Goal: Transaction & Acquisition: Purchase product/service

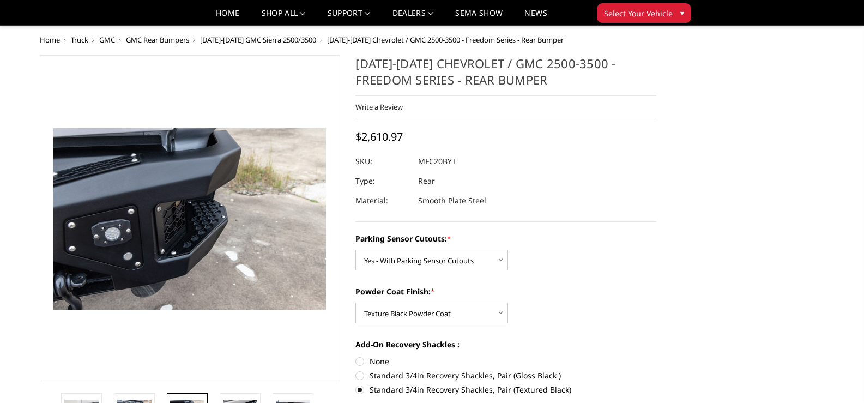
select select "2870"
select select "2872"
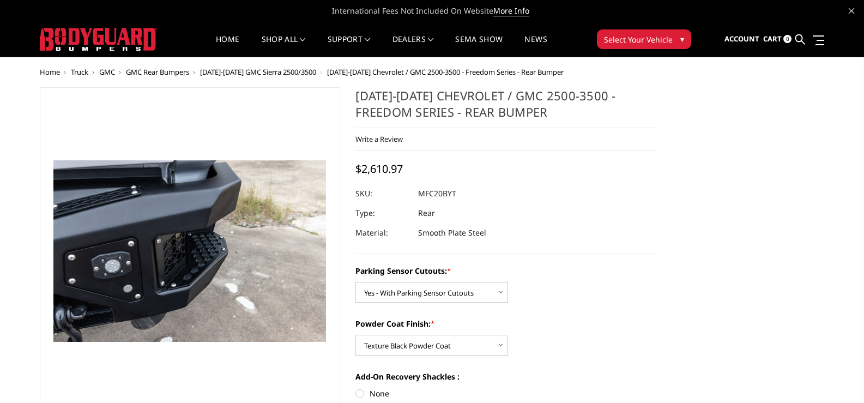
click at [107, 70] on span "GMC" at bounding box center [107, 72] width 16 height 10
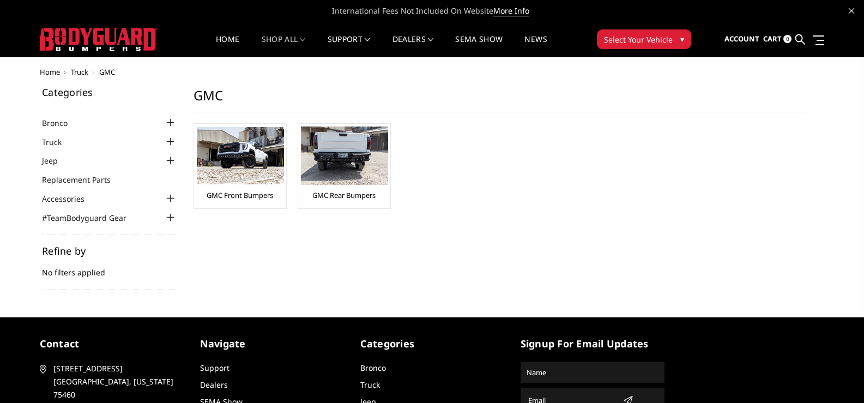
click at [167, 142] on div at bounding box center [170, 141] width 13 height 13
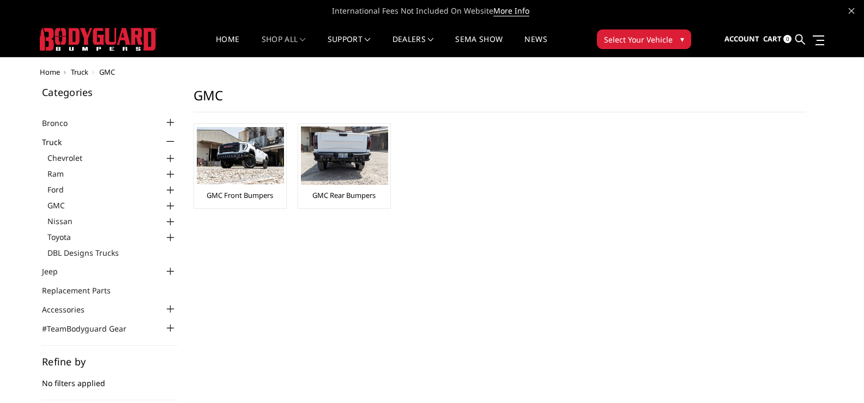
click at [173, 205] on div at bounding box center [170, 206] width 13 height 13
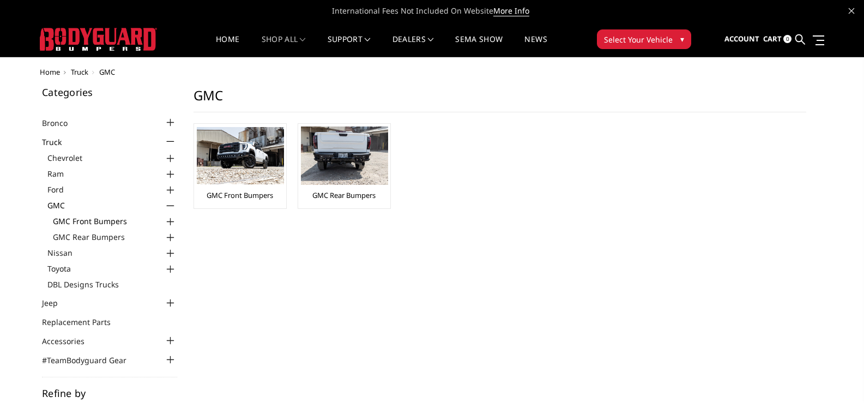
click at [101, 224] on link "GMC Front Bumpers" at bounding box center [115, 220] width 124 height 11
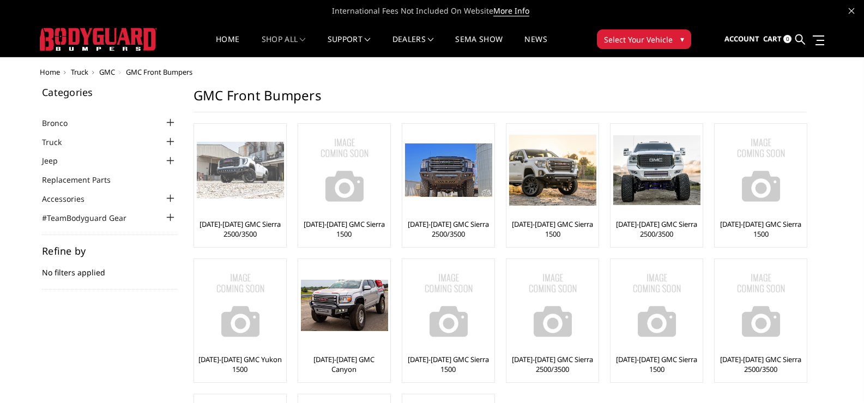
click at [245, 173] on img at bounding box center [240, 170] width 87 height 57
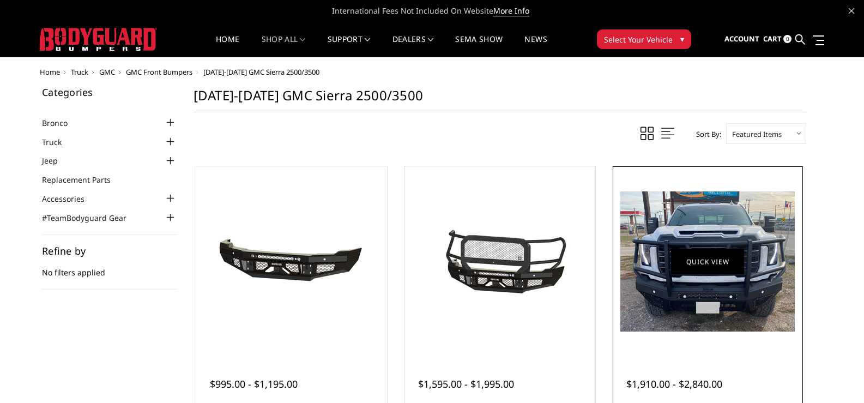
click at [700, 258] on link "Quick view" at bounding box center [707, 262] width 73 height 26
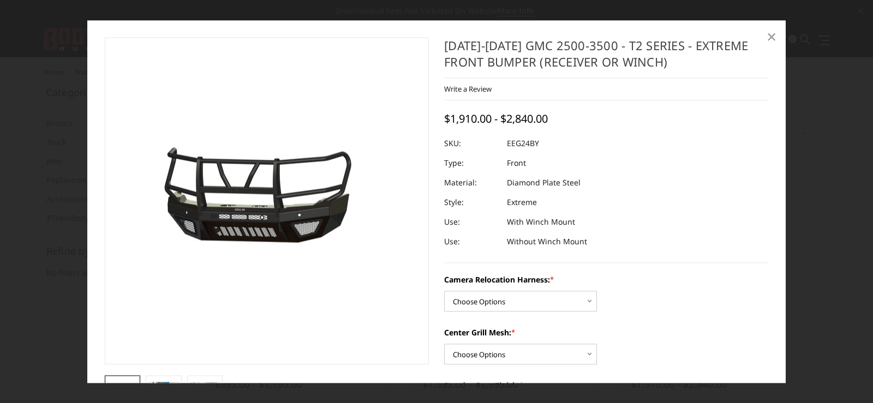
click at [772, 37] on span "×" at bounding box center [771, 36] width 10 height 23
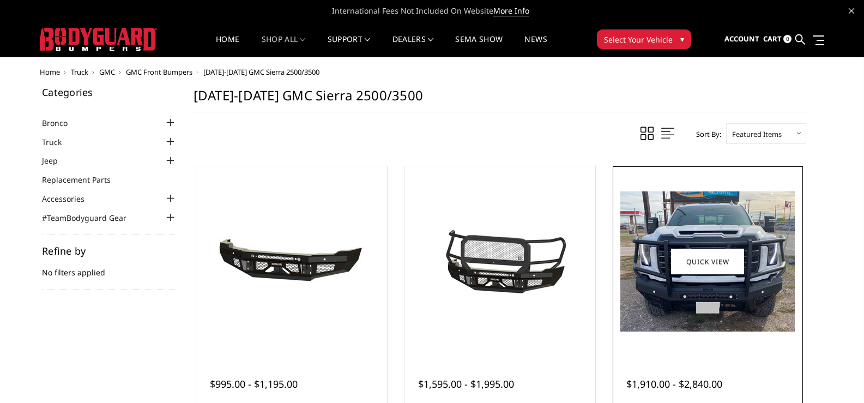
click at [709, 340] on div at bounding box center [708, 261] width 185 height 185
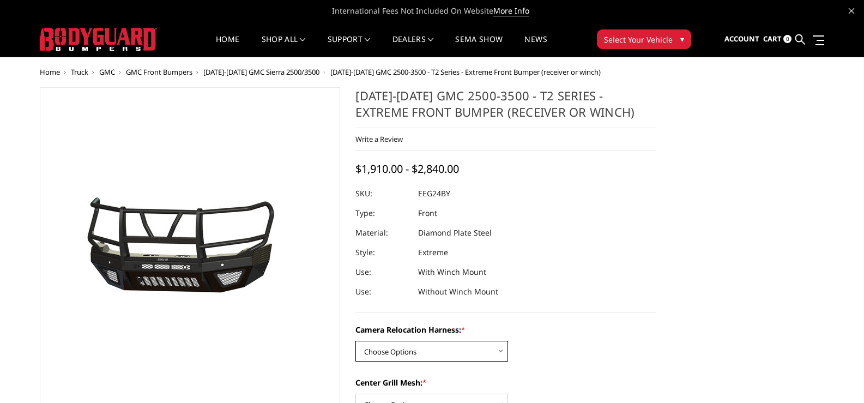
click at [500, 348] on select "Choose Options Without camera harness With camera harness" at bounding box center [432, 351] width 153 height 21
select select "3742"
click at [356, 341] on select "Choose Options Without camera harness With camera harness" at bounding box center [432, 351] width 153 height 21
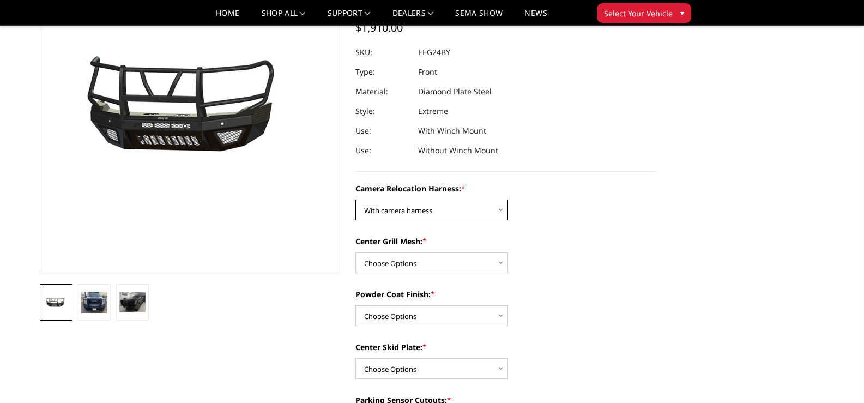
scroll to position [164, 0]
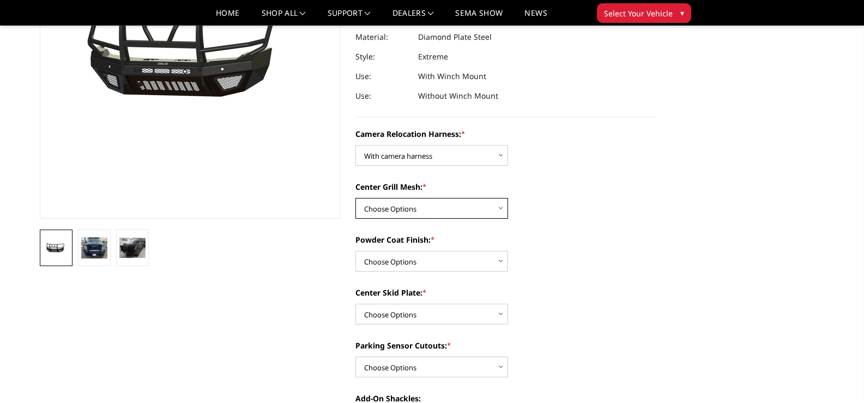
click at [501, 209] on select "Choose Options Without expanded metal With expanded metal" at bounding box center [432, 208] width 153 height 21
select select "3740"
click at [356, 198] on select "Choose Options Without expanded metal With expanded metal" at bounding box center [432, 208] width 153 height 21
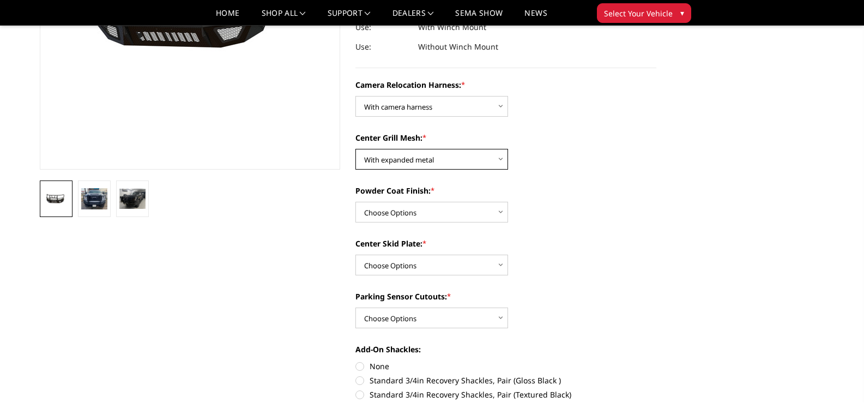
scroll to position [218, 0]
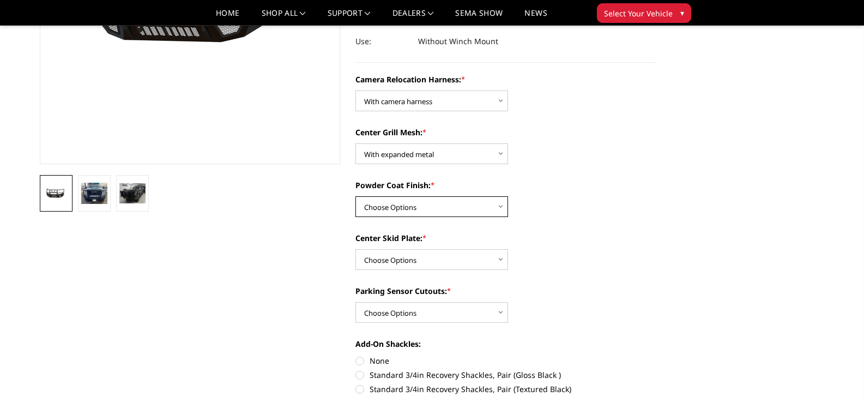
click at [499, 208] on select "Choose Options Textured Black Powder Coat Gloss Black Powder Coat Bare Metal" at bounding box center [432, 206] width 153 height 21
select select "3739"
click at [356, 196] on select "Choose Options Textured Black Powder Coat Gloss Black Powder Coat Bare Metal" at bounding box center [432, 206] width 153 height 21
click at [501, 259] on select "Choose Options Winch Mount Skid Plate Standard Skid Plate (included) 2" Receive…" at bounding box center [432, 259] width 153 height 21
select select "3736"
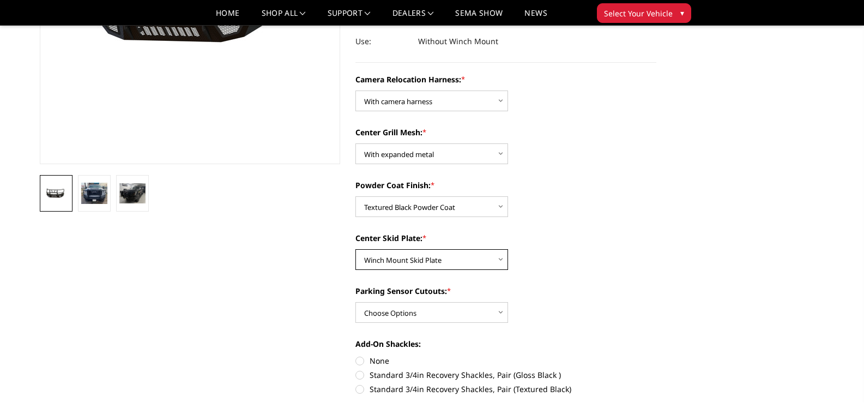
click at [356, 249] on select "Choose Options Winch Mount Skid Plate Standard Skid Plate (included) 2" Receive…" at bounding box center [432, 259] width 153 height 21
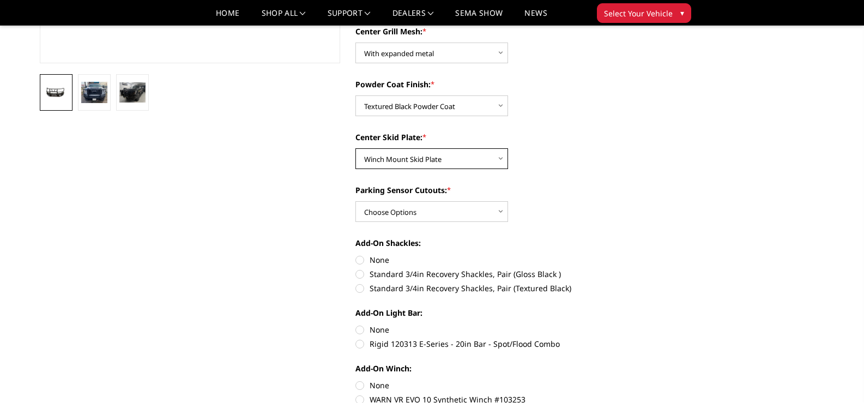
scroll to position [327, 0]
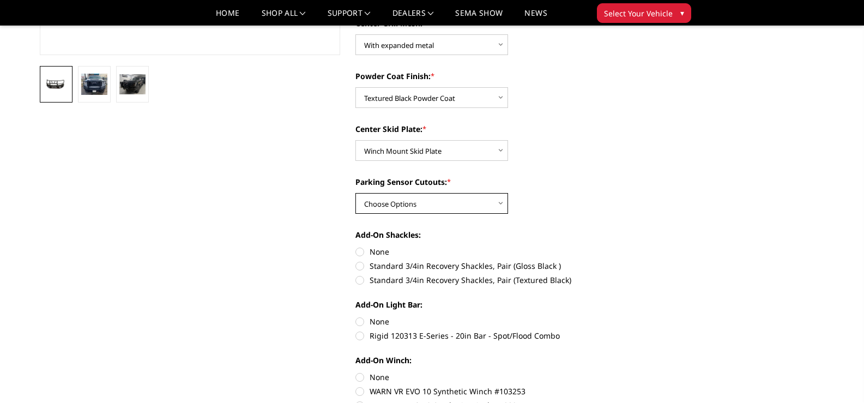
click at [500, 201] on select "Choose Options Yes - With Parking Sensor Cutouts" at bounding box center [432, 203] width 153 height 21
select select "3733"
click at [356, 193] on select "Choose Options Yes - With Parking Sensor Cutouts" at bounding box center [432, 203] width 153 height 21
click at [358, 277] on label "Standard 3/4in Recovery Shackles, Pair (Textured Black)" at bounding box center [506, 279] width 301 height 11
click at [657, 261] on input "Standard 3/4in Recovery Shackles, Pair (Textured Black)" at bounding box center [657, 260] width 1 height 1
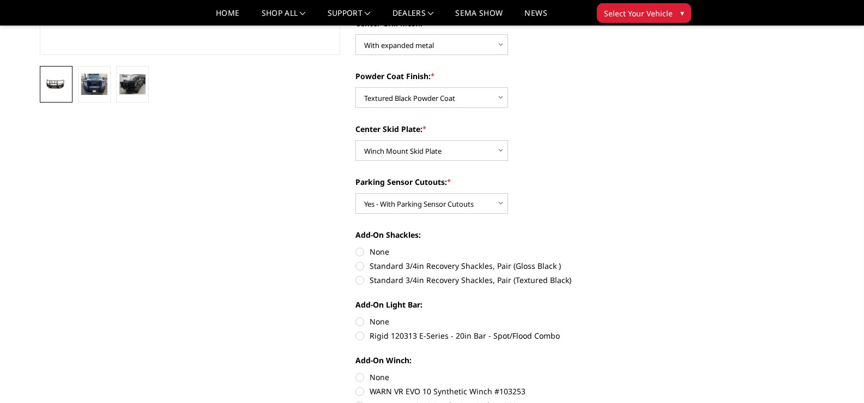
radio input "true"
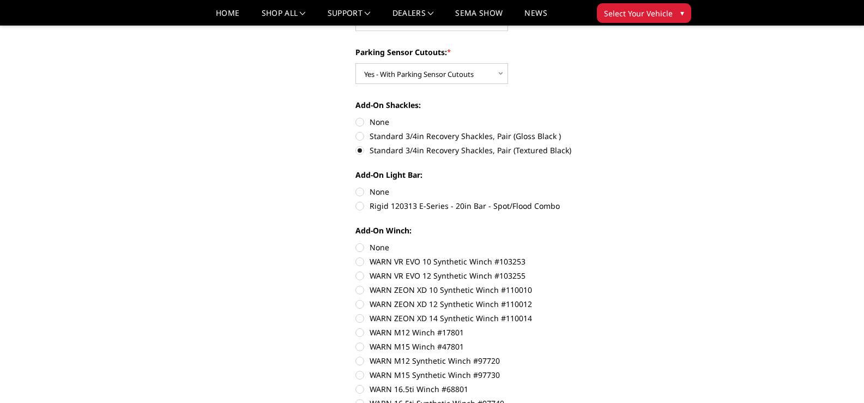
scroll to position [491, 0]
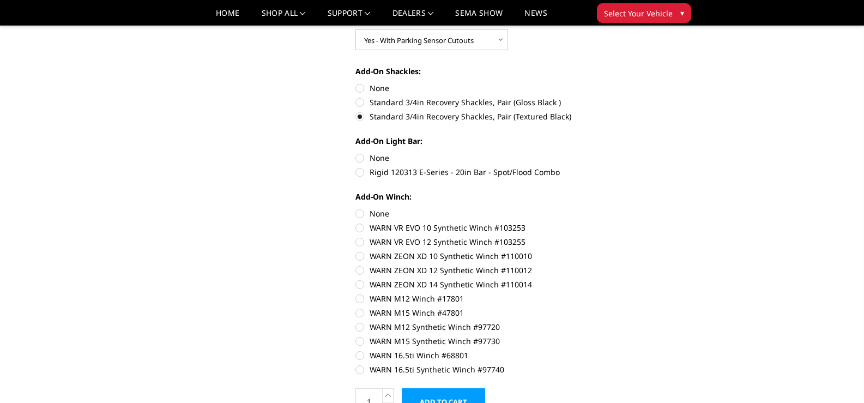
click at [359, 157] on label "None" at bounding box center [506, 157] width 301 height 11
click at [356, 153] on input "None" at bounding box center [356, 152] width 1 height 1
radio input "true"
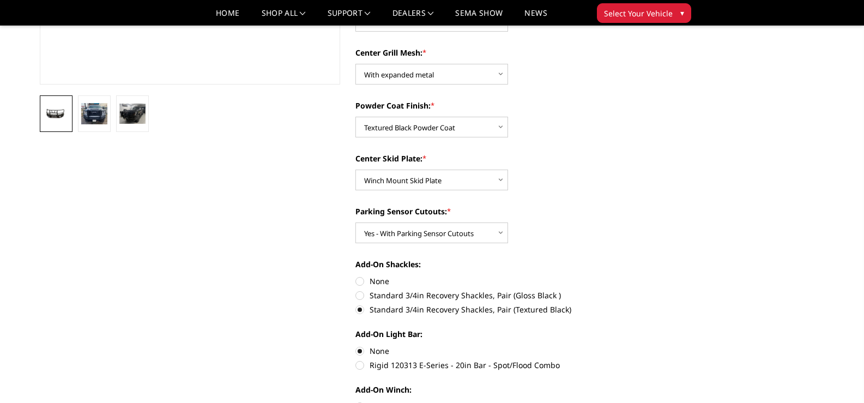
scroll to position [273, 0]
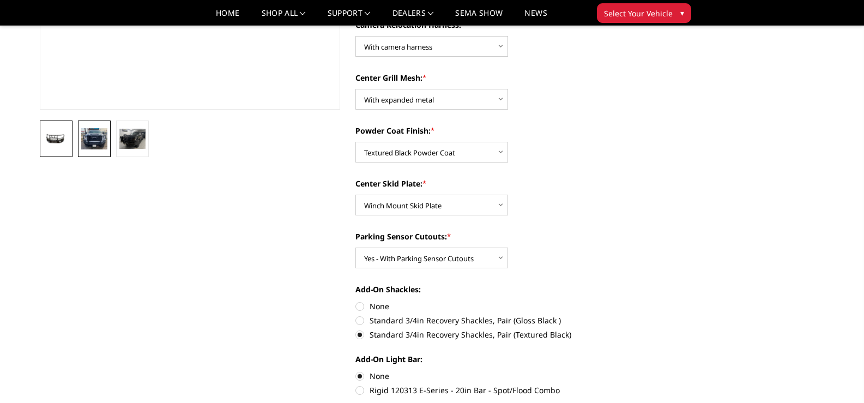
click at [92, 140] on img at bounding box center [94, 138] width 26 height 21
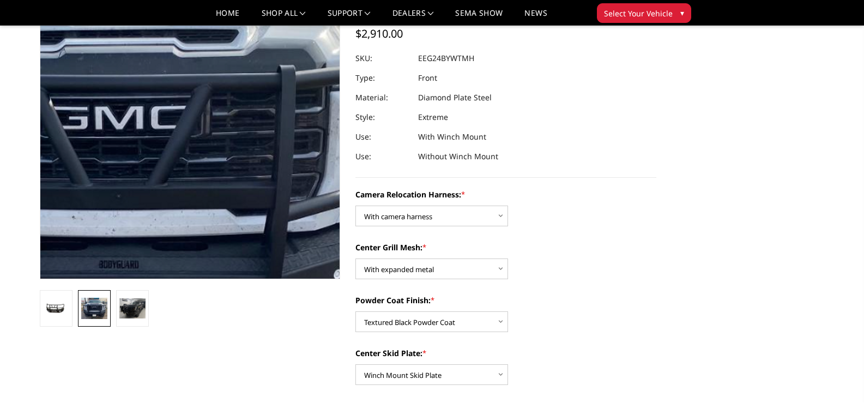
scroll to position [118, 0]
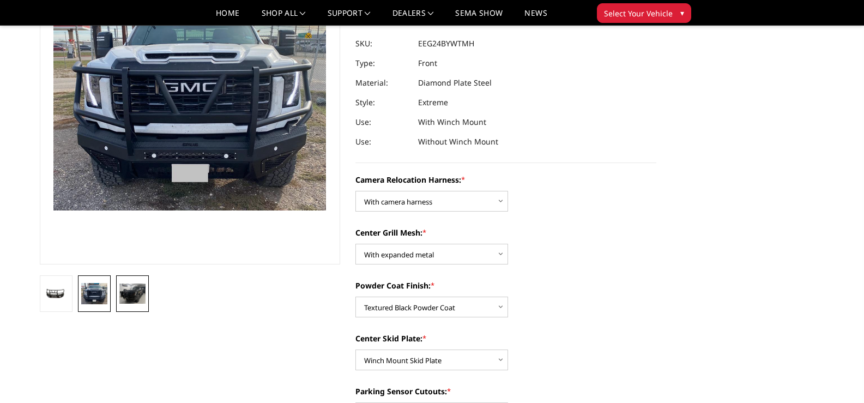
click at [136, 295] on img at bounding box center [132, 294] width 26 height 20
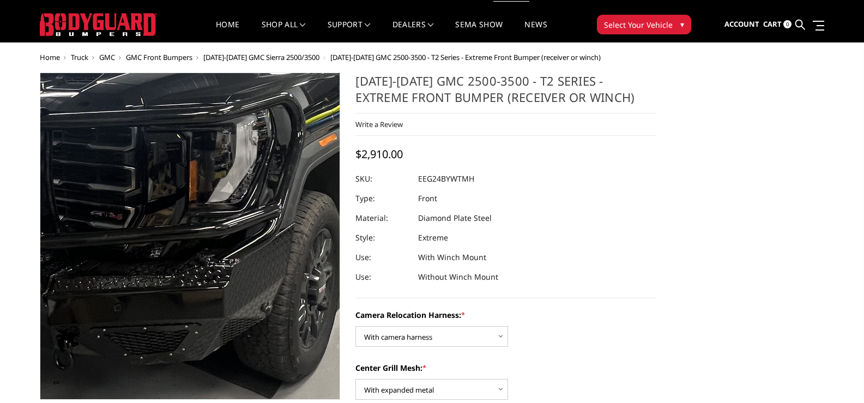
scroll to position [0, 0]
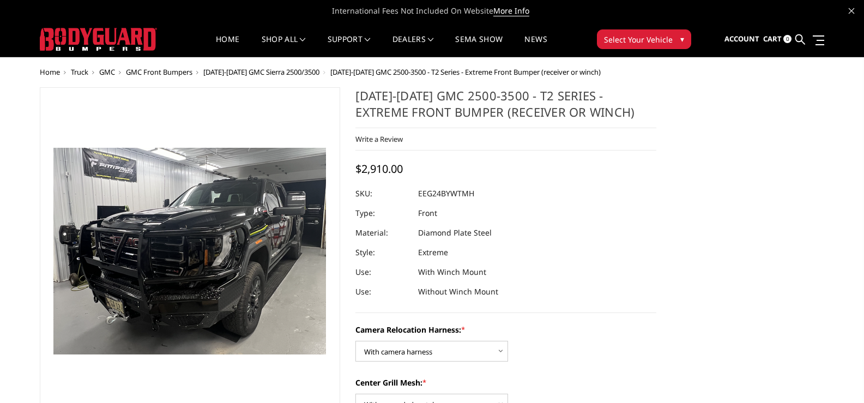
click at [648, 41] on span "Select Your Vehicle" at bounding box center [638, 39] width 69 height 11
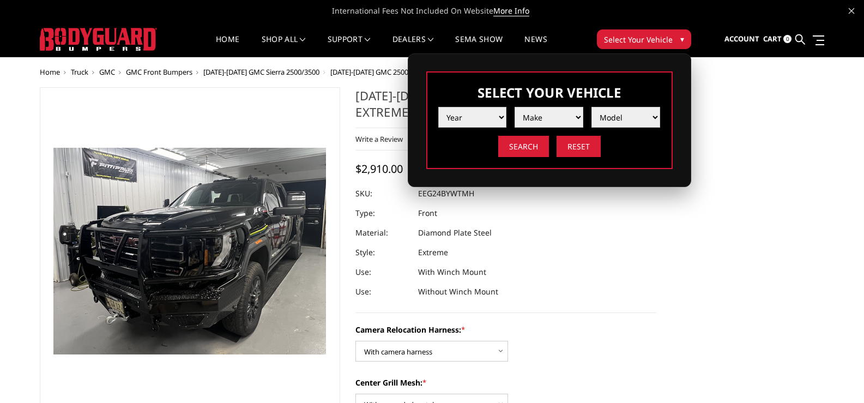
click at [474, 116] on select "Year 2025 2024 2023 2022 2021 2020 2019 2018 2017 2016 2015 2014 2013 2012 2011…" at bounding box center [472, 117] width 69 height 21
select select "yr_2025"
click at [438, 107] on select "Year 2025 2024 2023 2022 2021 2020 2019 2018 2017 2016 2015 2014 2013 2012 2011…" at bounding box center [472, 117] width 69 height 21
click at [533, 118] on select "Make Chevrolet Ford GMC Ram Toyota" at bounding box center [549, 117] width 69 height 21
select select "mk_gmc"
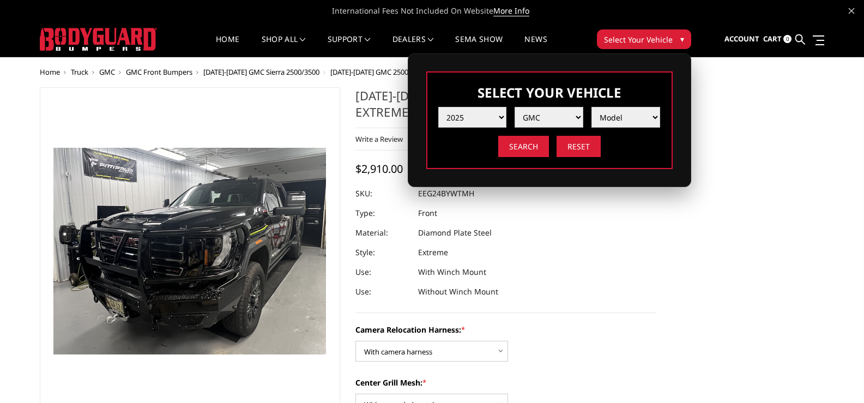
click at [515, 107] on select "Make Chevrolet Ford GMC Ram Toyota" at bounding box center [549, 117] width 69 height 21
click at [621, 111] on select "Model Sierra 1500 Sierra 2500 / 3500" at bounding box center [626, 117] width 69 height 21
select select "md_sierra-2500-3500"
click at [592, 107] on select "Model Sierra 1500 Sierra 2500 / 3500" at bounding box center [626, 117] width 69 height 21
click at [522, 147] on input "Search" at bounding box center [523, 146] width 51 height 21
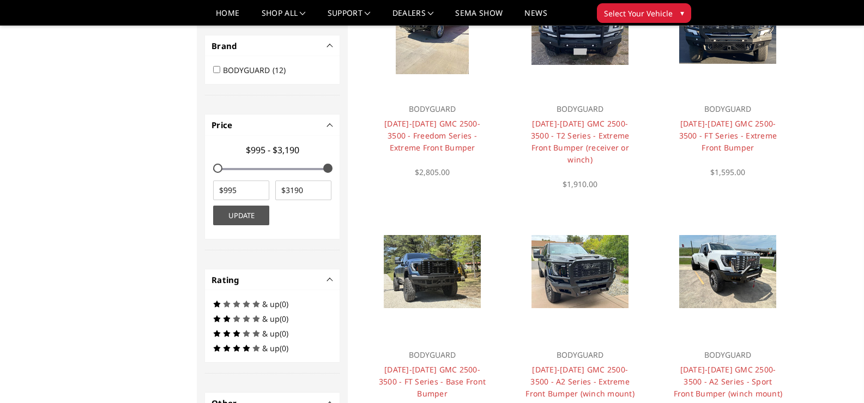
scroll to position [436, 0]
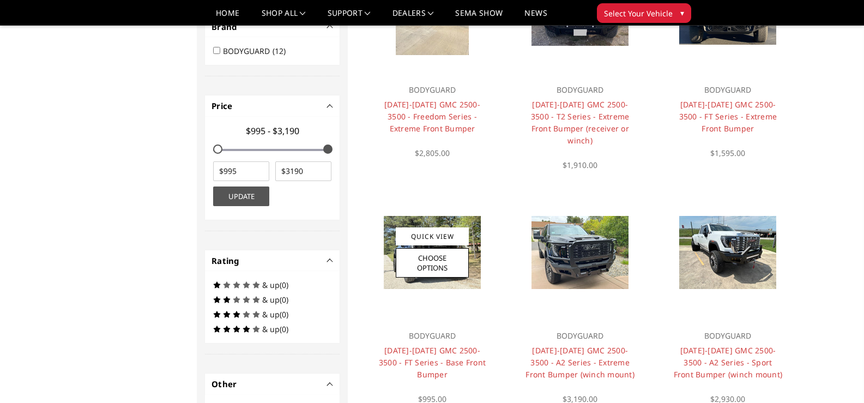
click at [443, 269] on div at bounding box center [431, 252] width 131 height 131
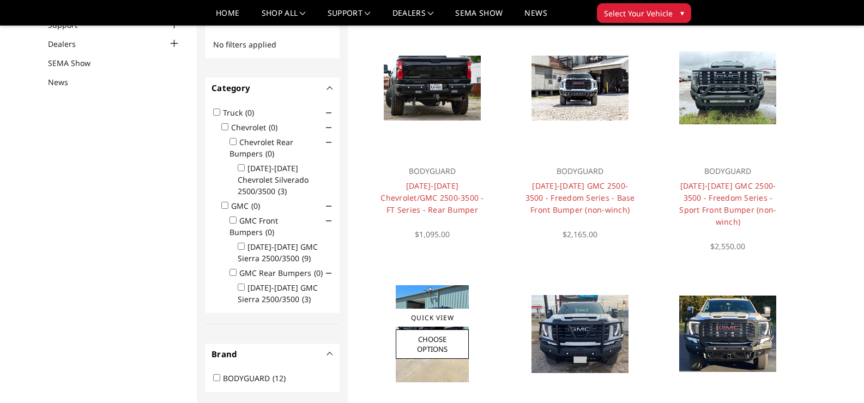
scroll to position [110, 0]
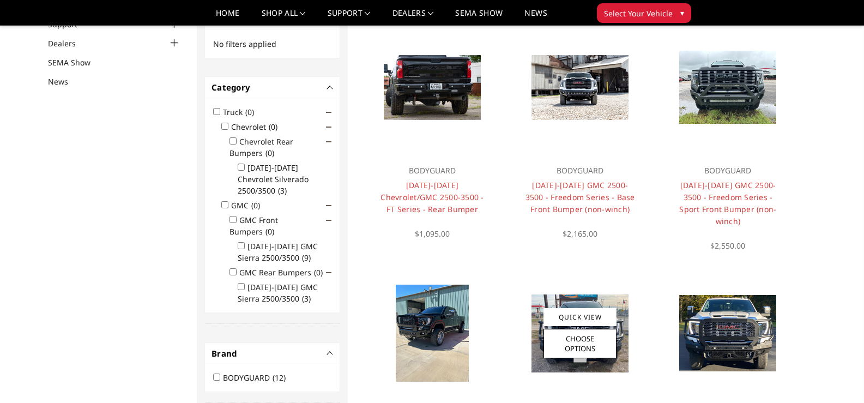
click at [594, 360] on img at bounding box center [580, 334] width 97 height 78
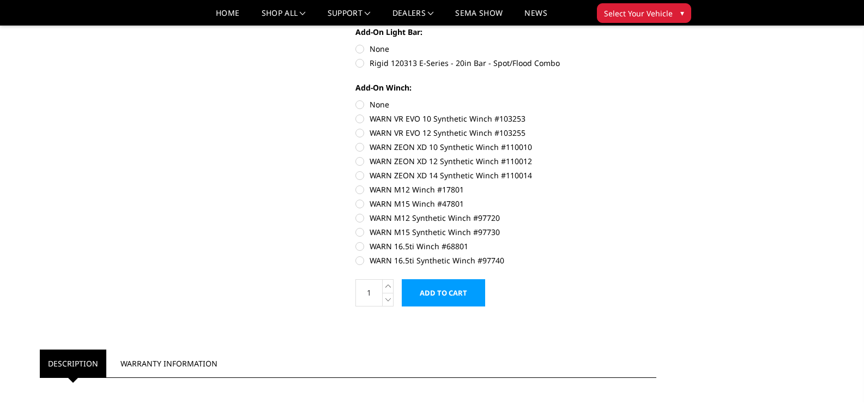
scroll to position [545, 0]
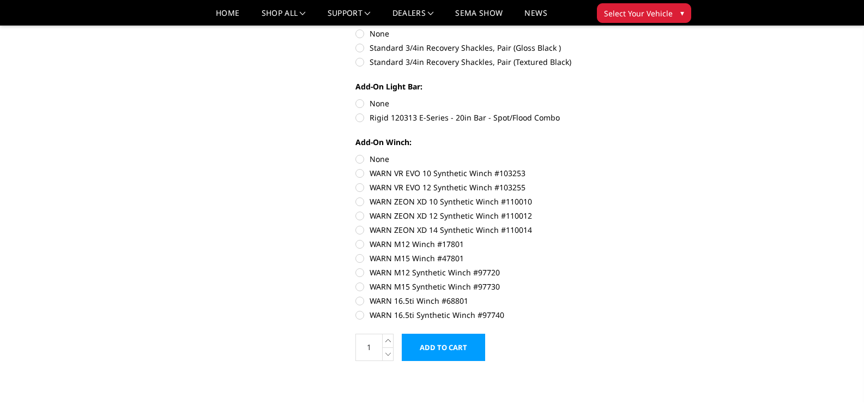
click at [359, 158] on label "None" at bounding box center [506, 158] width 301 height 11
click at [356, 154] on input "None" at bounding box center [356, 153] width 1 height 1
radio input "true"
click at [361, 104] on label "None" at bounding box center [506, 103] width 301 height 11
click at [356, 98] on input "None" at bounding box center [356, 98] width 1 height 1
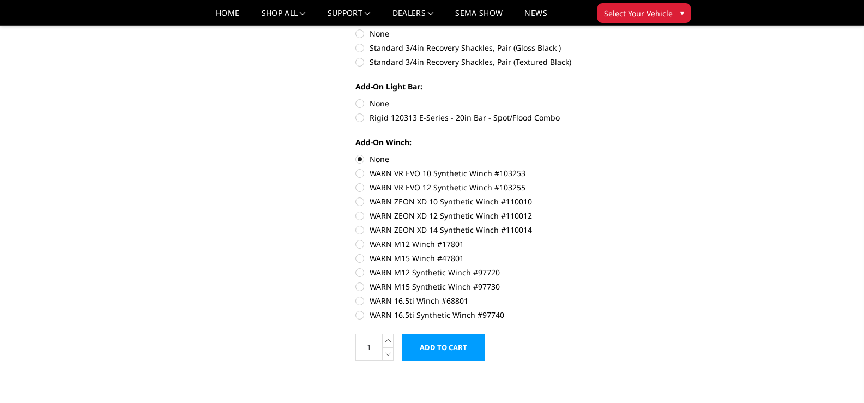
radio input "true"
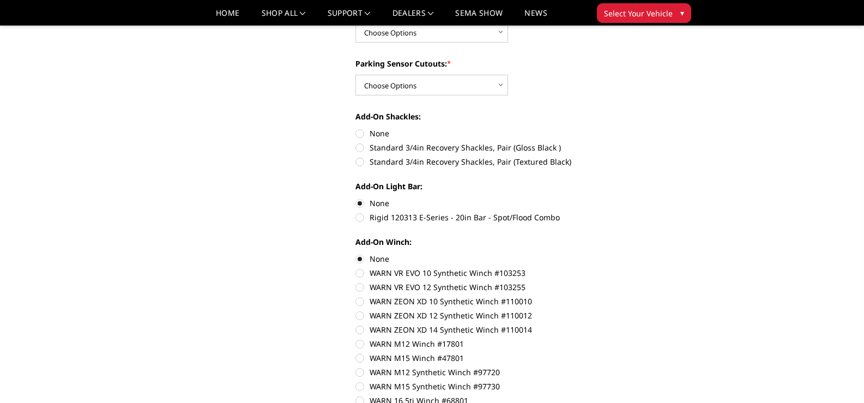
scroll to position [436, 0]
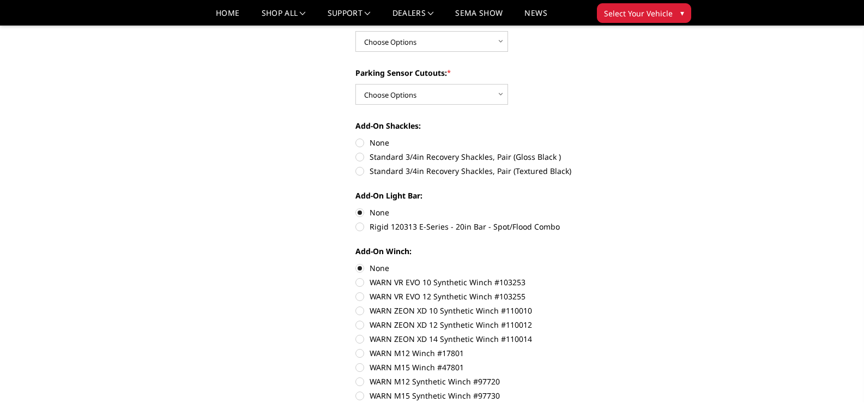
click at [358, 170] on label "Standard 3/4in Recovery Shackles, Pair (Textured Black)" at bounding box center [506, 170] width 301 height 11
click at [657, 152] on input "Standard 3/4in Recovery Shackles, Pair (Textured Black)" at bounding box center [657, 151] width 1 height 1
radio input "true"
click at [462, 95] on select "Choose Options Yes - With Parking Sensor Cutouts" at bounding box center [432, 94] width 153 height 21
select select "3733"
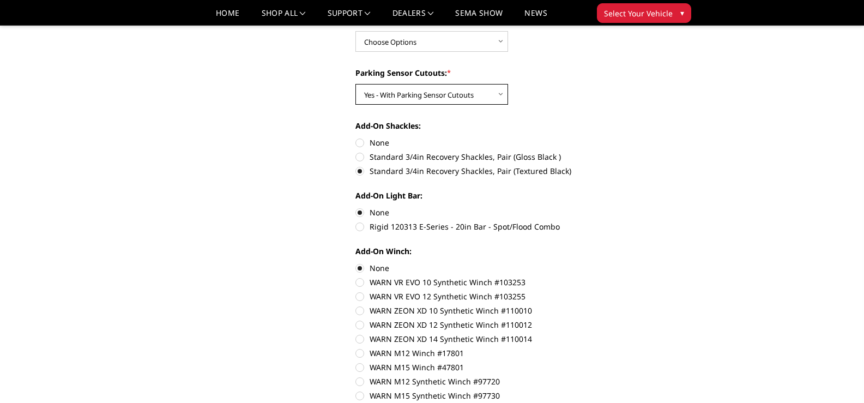
click at [356, 84] on select "Choose Options Yes - With Parking Sensor Cutouts" at bounding box center [432, 94] width 153 height 21
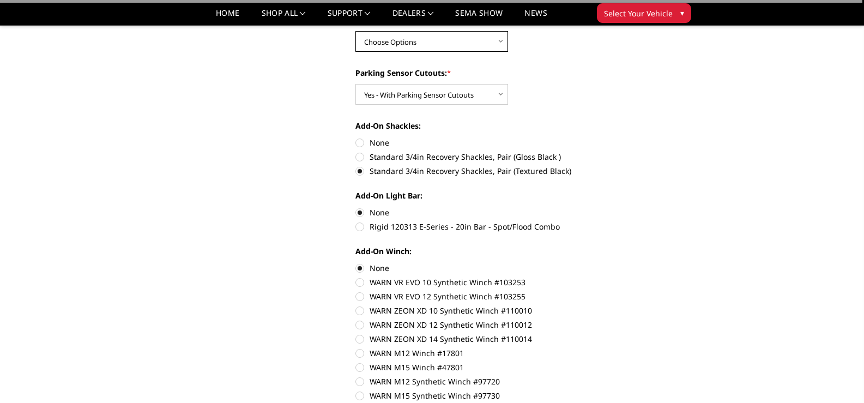
click at [438, 47] on select "Choose Options Winch Mount Skid Plate Standard Skid Plate (included) 2" Receive…" at bounding box center [432, 41] width 153 height 21
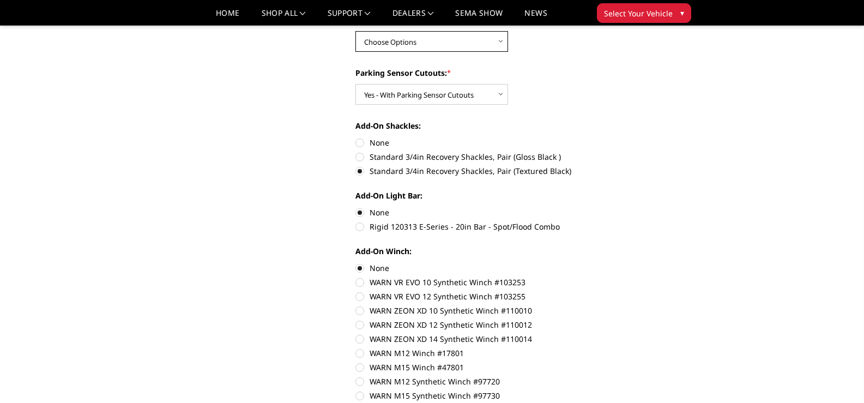
select select "3736"
click at [356, 31] on select "Choose Options Winch Mount Skid Plate Standard Skid Plate (included) 2" Receive…" at bounding box center [432, 41] width 153 height 21
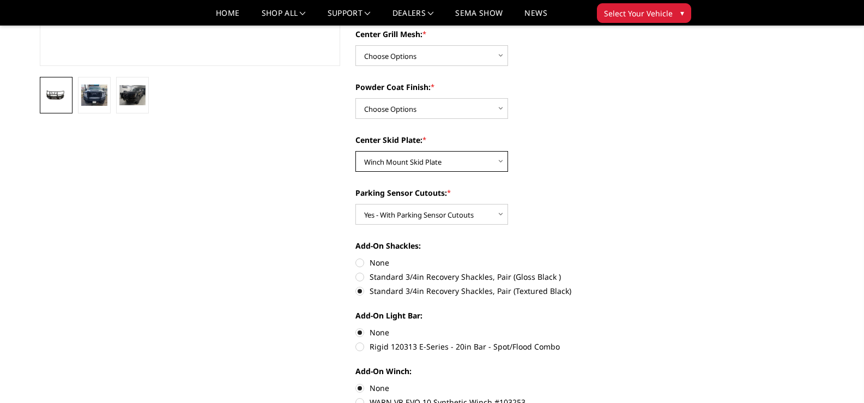
scroll to position [273, 0]
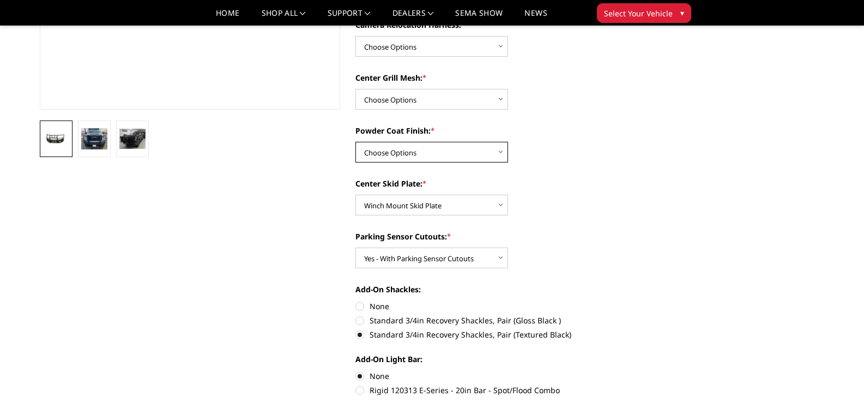
click at [443, 155] on select "Choose Options Textured Black Powder Coat Gloss Black Powder Coat Bare Metal" at bounding box center [432, 152] width 153 height 21
select select "3739"
click at [356, 142] on select "Choose Options Textured Black Powder Coat Gloss Black Powder Coat Bare Metal" at bounding box center [432, 152] width 153 height 21
click at [441, 97] on select "Choose Options Without expanded metal With expanded metal" at bounding box center [432, 99] width 153 height 21
select select "3740"
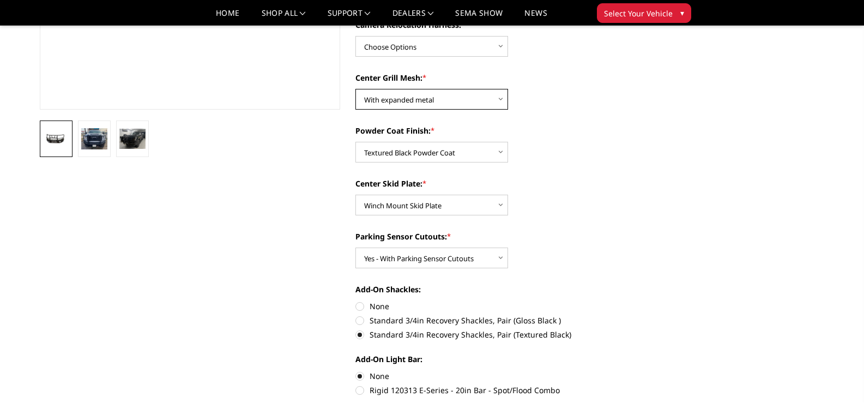
click at [356, 89] on select "Choose Options Without expanded metal With expanded metal" at bounding box center [432, 99] width 153 height 21
click at [443, 53] on select "Choose Options Without camera harness With camera harness" at bounding box center [432, 46] width 153 height 21
select select "3742"
click at [356, 36] on select "Choose Options Without camera harness With camera harness" at bounding box center [432, 46] width 153 height 21
click at [89, 144] on img at bounding box center [94, 138] width 26 height 21
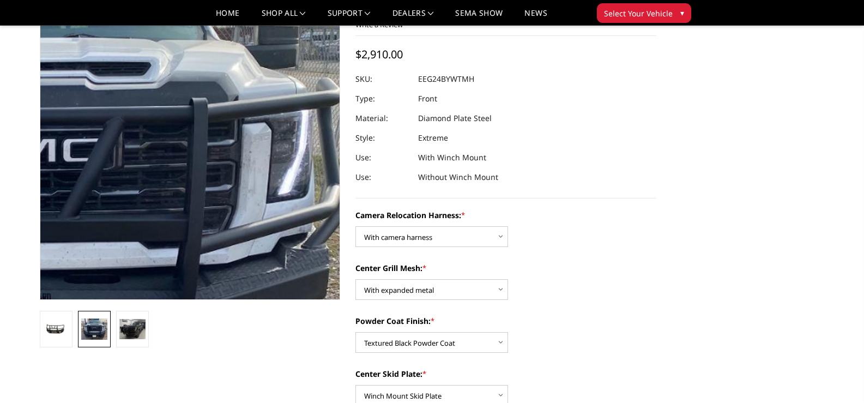
scroll to position [109, 0]
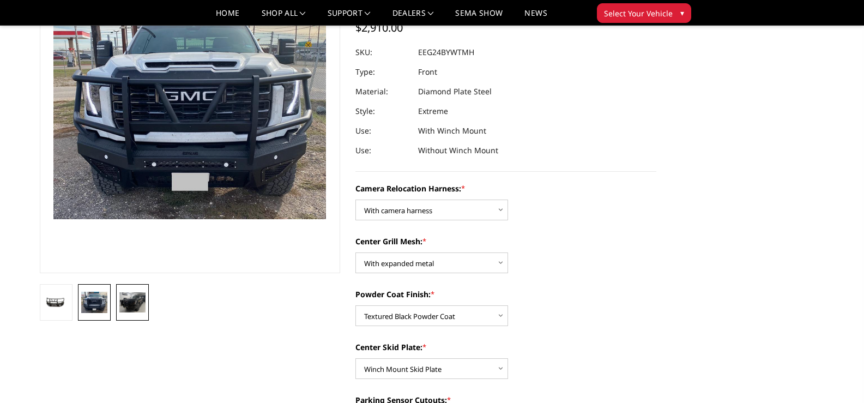
click at [132, 300] on img at bounding box center [132, 302] width 26 height 20
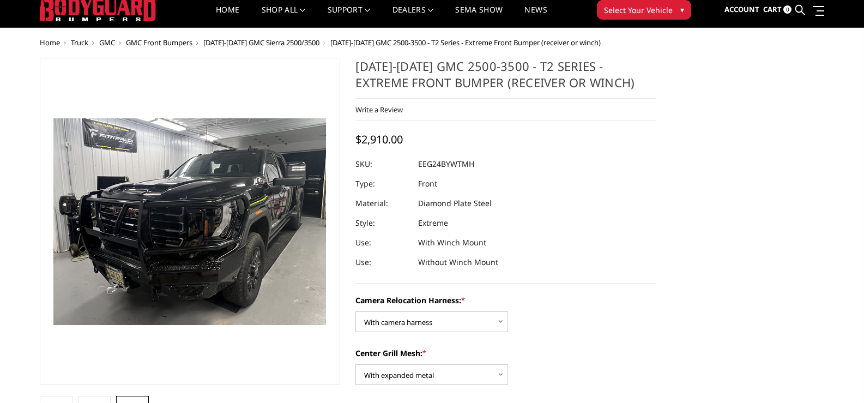
scroll to position [0, 0]
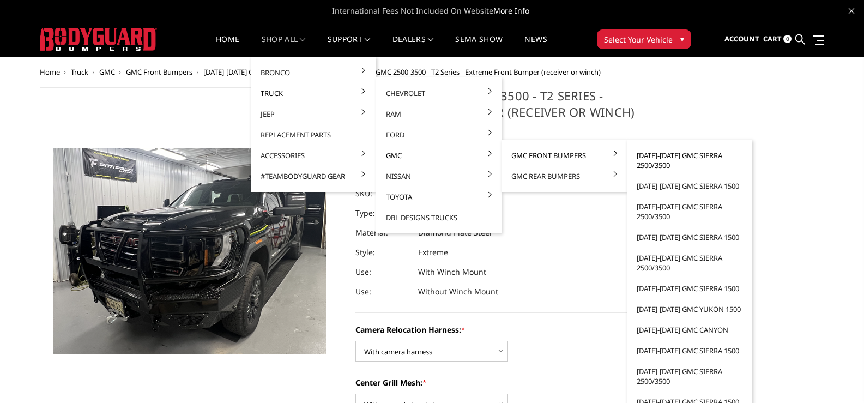
click at [650, 155] on link "[DATE]-[DATE] GMC Sierra 2500/3500" at bounding box center [690, 160] width 117 height 31
